Goal: Browse casually: Explore the website without a specific task or goal

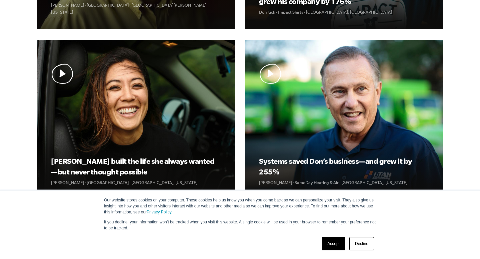
scroll to position [857, 0]
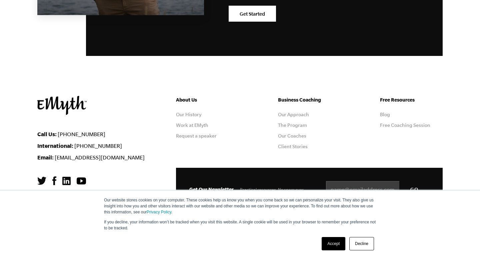
click at [333, 244] on link "Accept" at bounding box center [334, 243] width 24 height 13
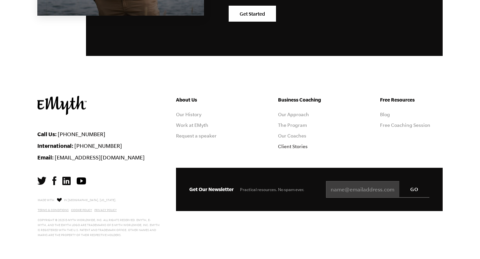
click at [294, 147] on link "Client Stories" at bounding box center [293, 146] width 30 height 5
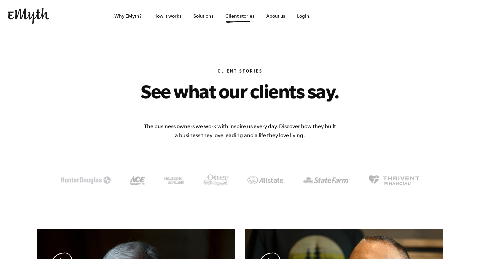
click at [22, 20] on img at bounding box center [28, 16] width 41 height 16
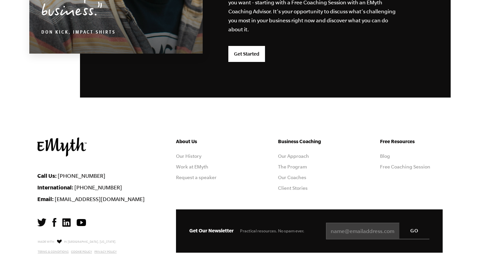
scroll to position [1795, 0]
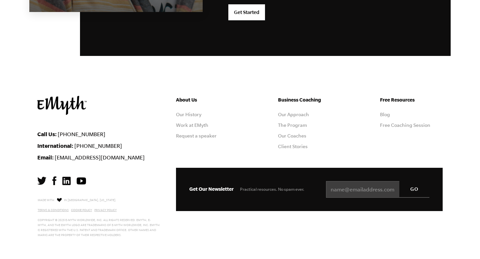
click at [67, 179] on img at bounding box center [66, 181] width 8 height 8
click at [55, 184] on img at bounding box center [54, 181] width 4 height 9
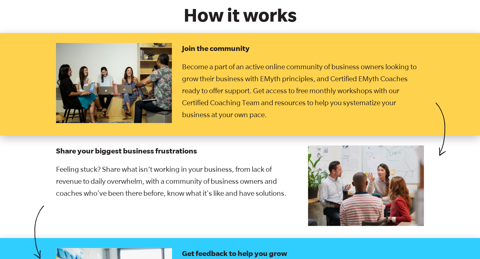
scroll to position [1050, 0]
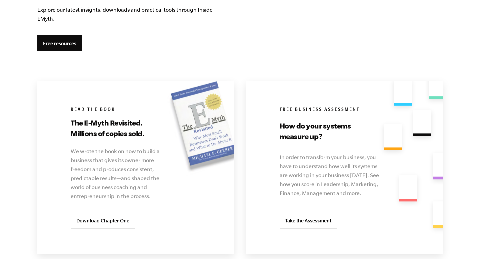
scroll to position [1795, 0]
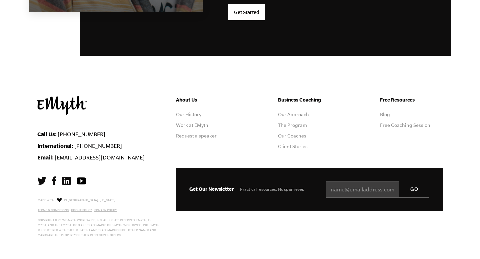
click at [81, 182] on img at bounding box center [81, 181] width 9 height 7
